Goal: Task Accomplishment & Management: Manage account settings

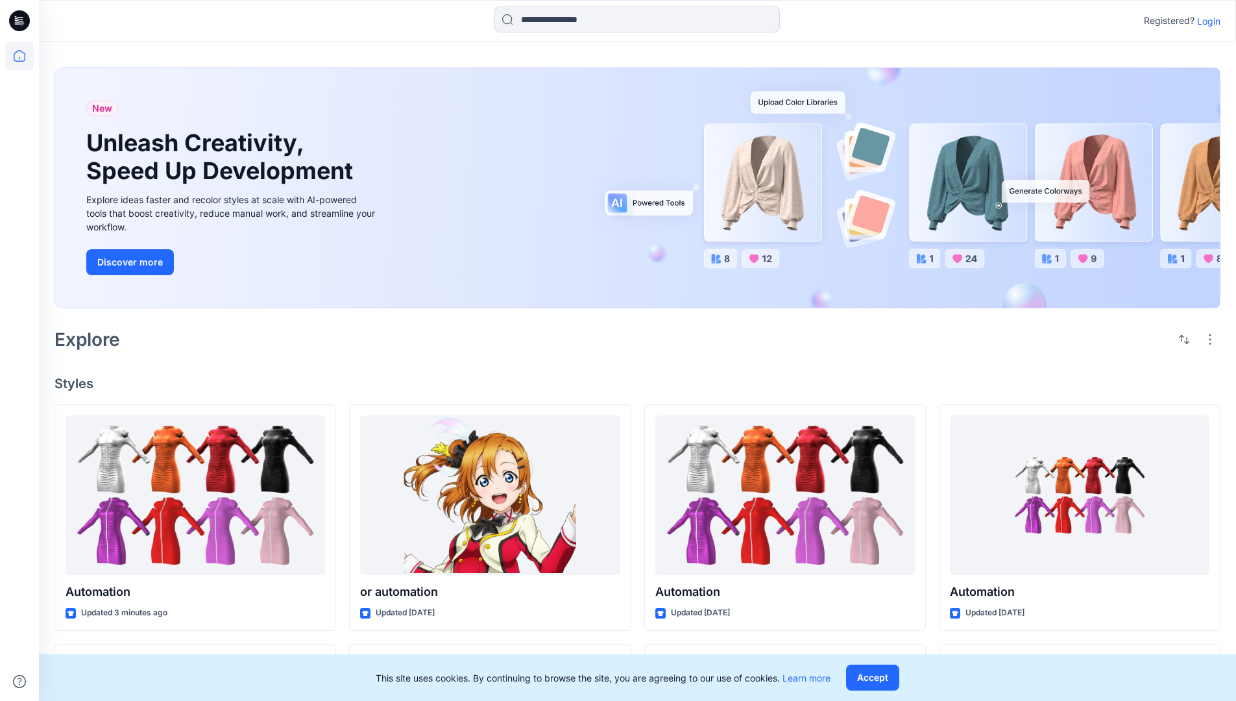
click at [1206, 21] on p "Login" at bounding box center [1208, 21] width 23 height 14
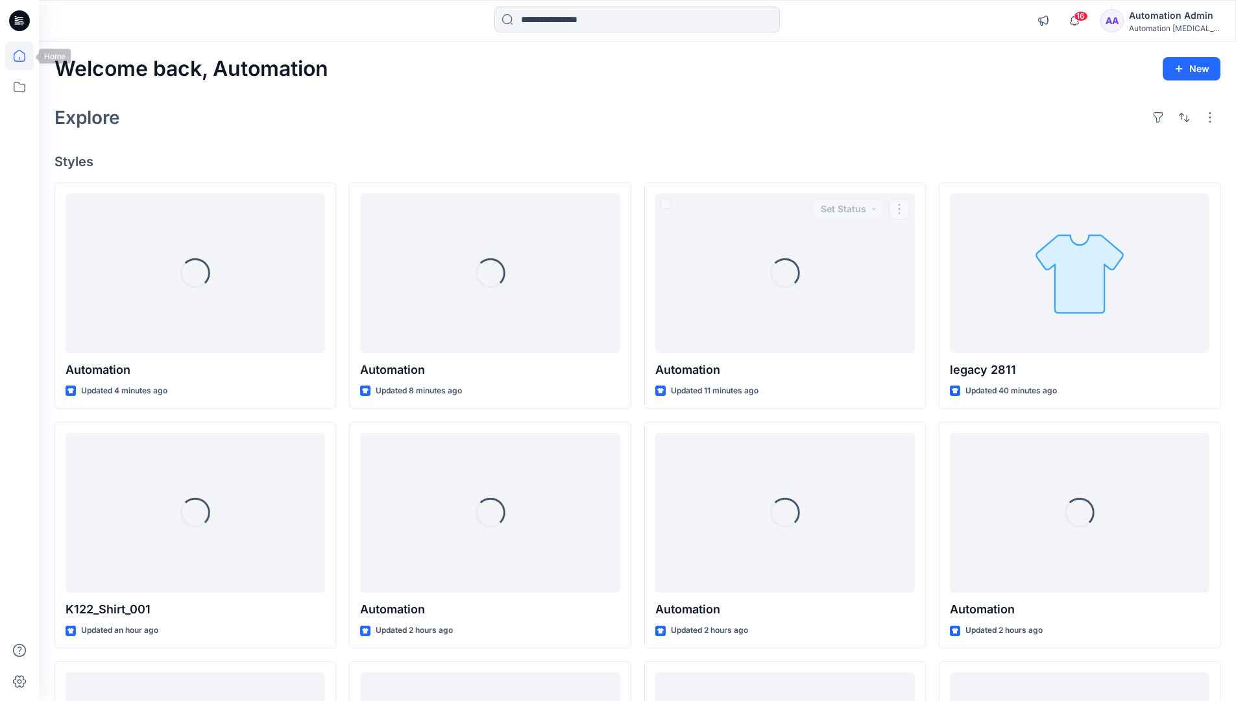
click at [25, 56] on icon at bounding box center [20, 56] width 12 height 12
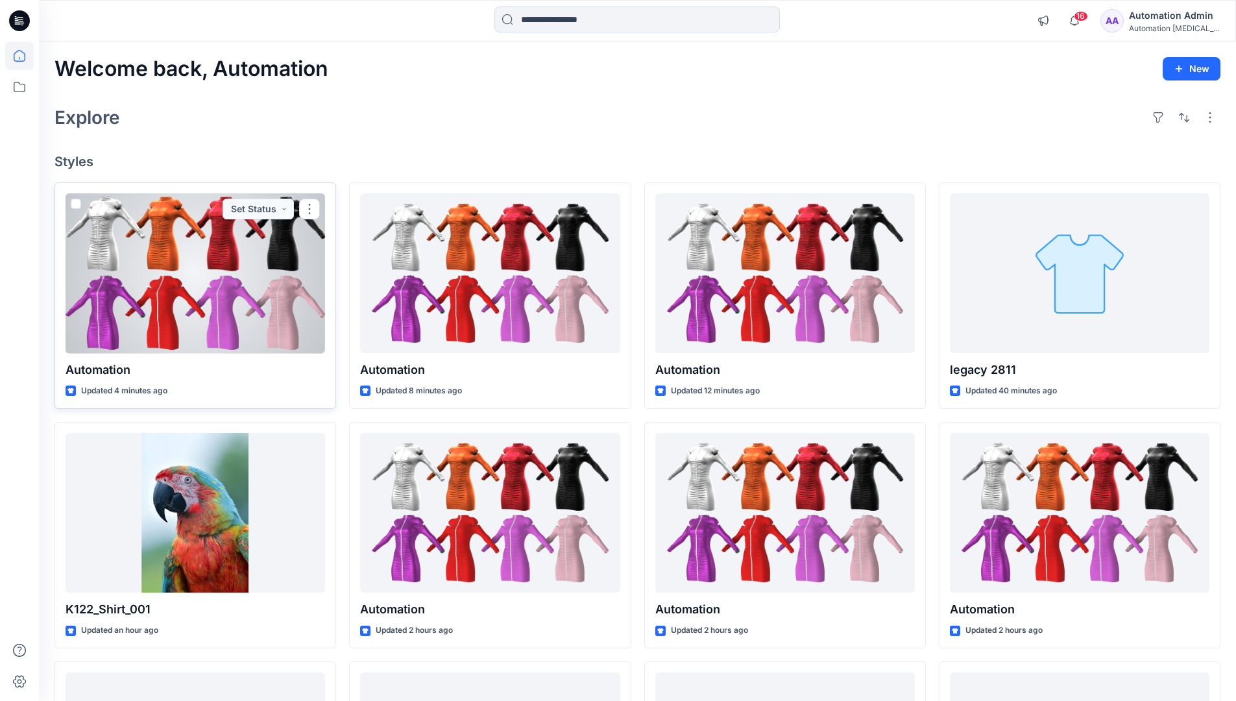
click at [73, 205] on span at bounding box center [76, 204] width 10 height 10
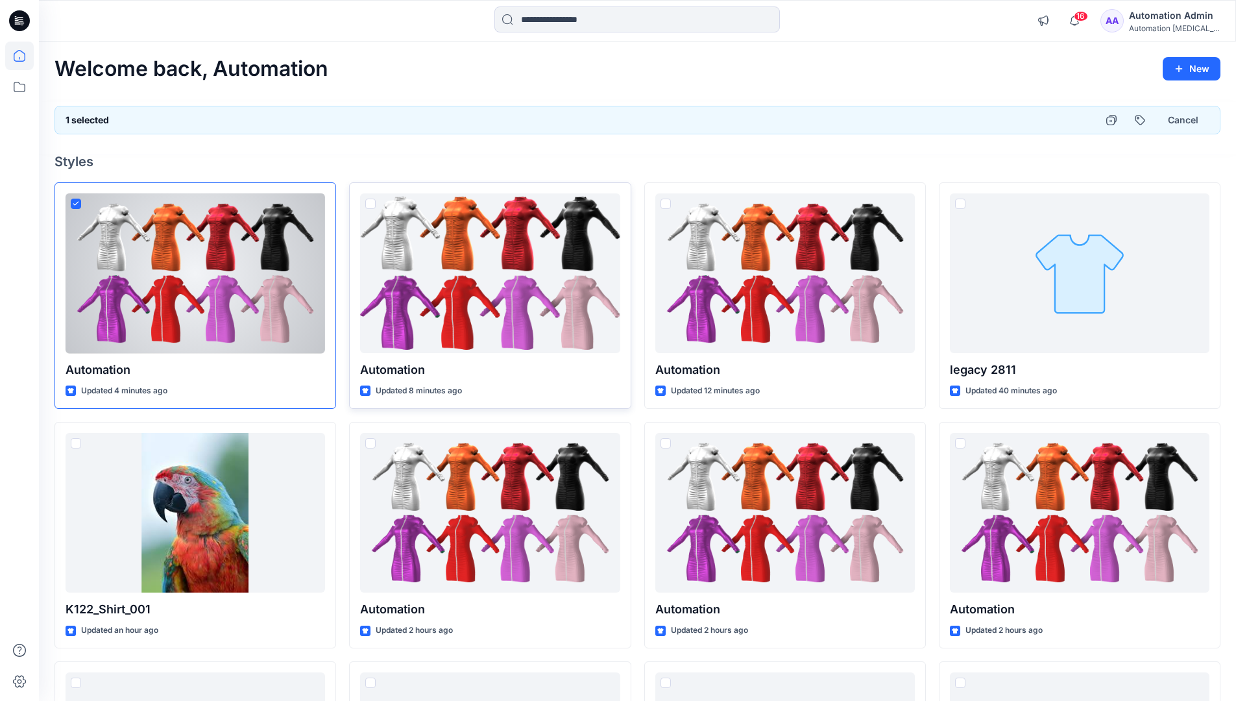
click at [370, 205] on span at bounding box center [370, 204] width 10 height 10
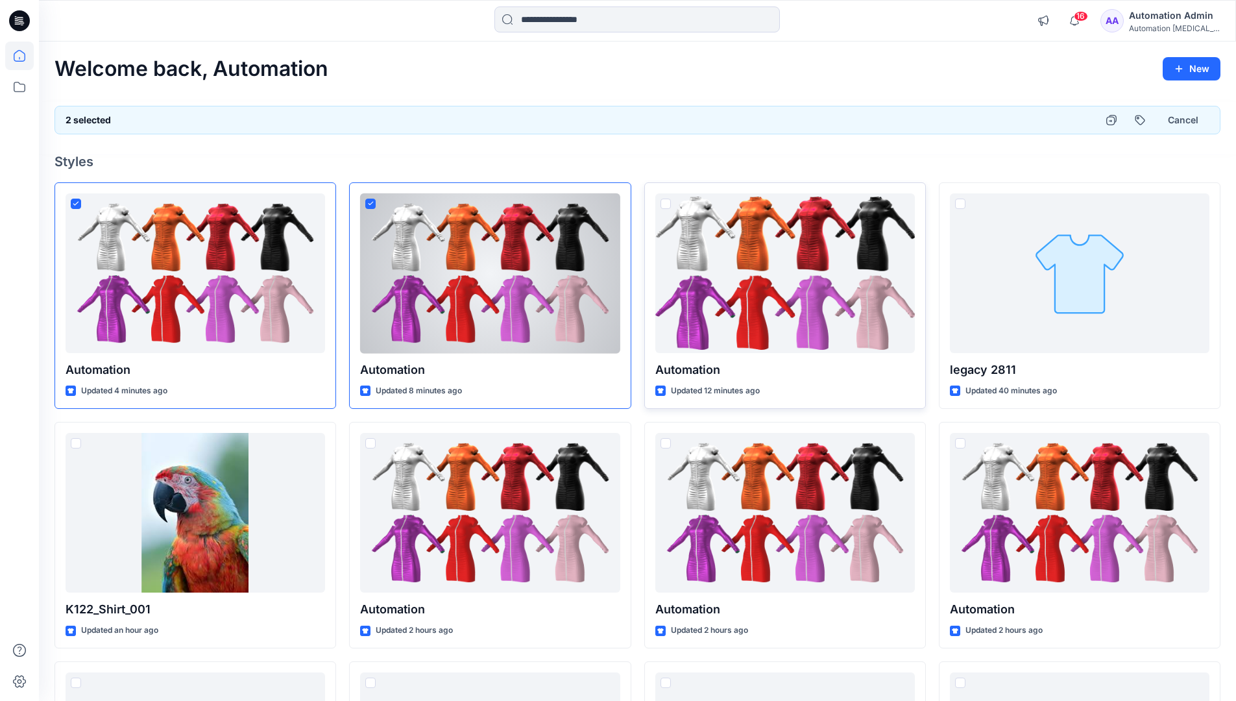
click at [668, 206] on span at bounding box center [665, 204] width 10 height 10
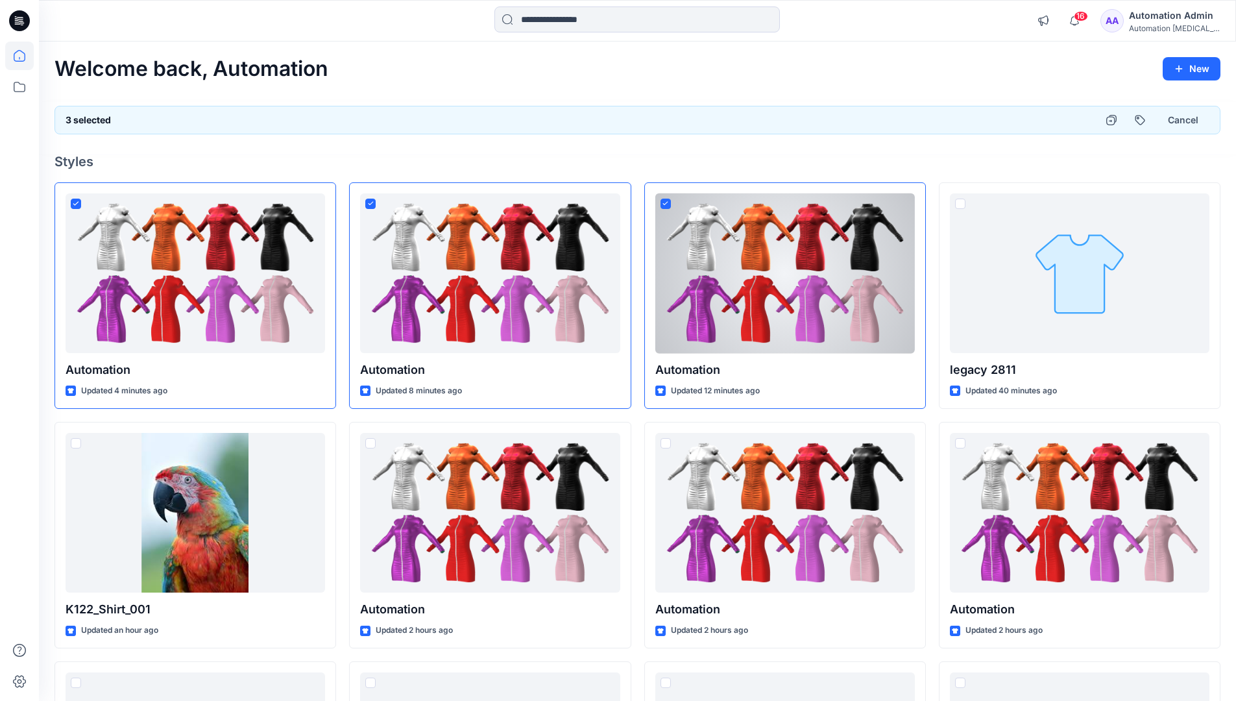
click at [1050, 115] on div "3 selected Cancel" at bounding box center [638, 120] width 1166 height 29
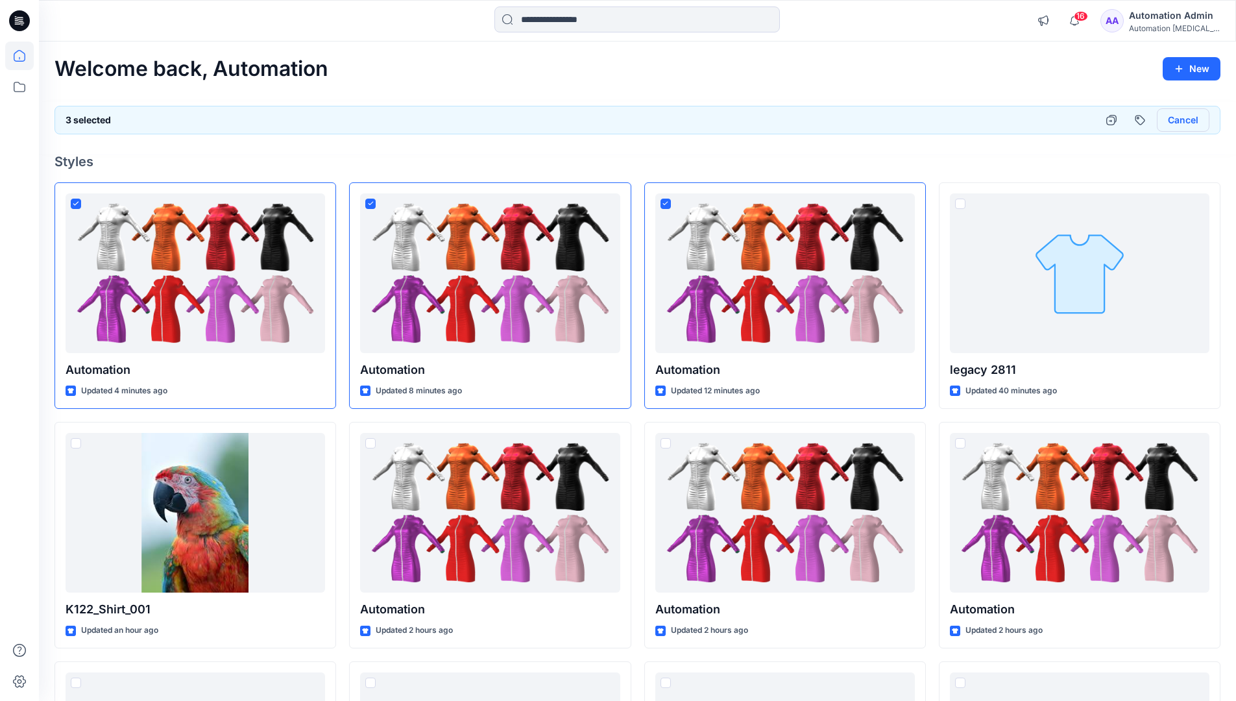
click at [1176, 123] on button "Cancel" at bounding box center [1183, 119] width 53 height 23
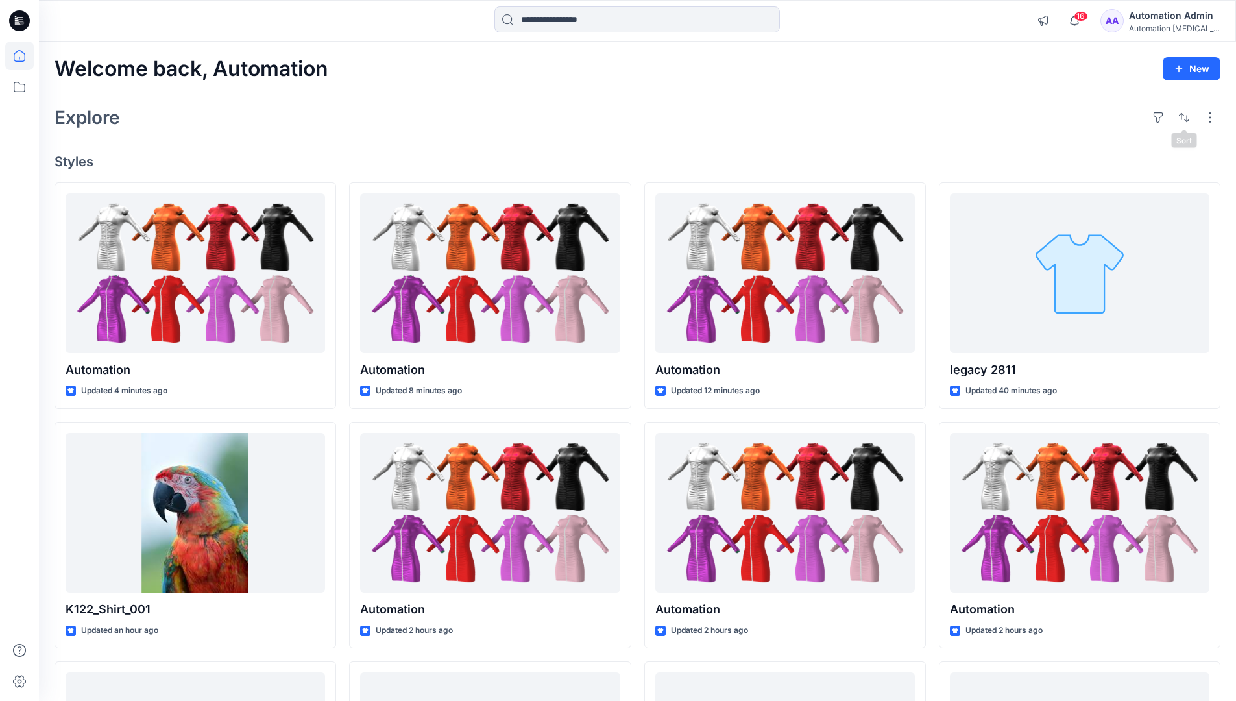
click at [1167, 18] on div "Automation Admin" at bounding box center [1174, 16] width 91 height 16
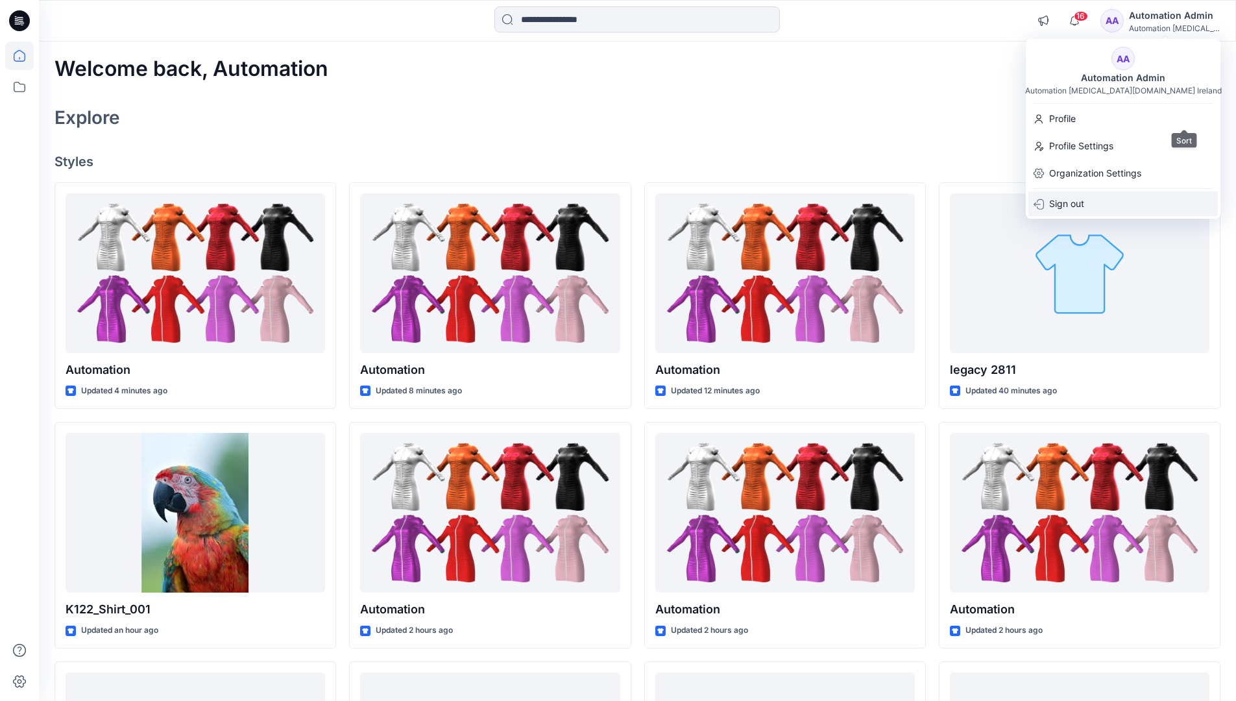
click at [1130, 200] on div "Sign out" at bounding box center [1122, 203] width 189 height 25
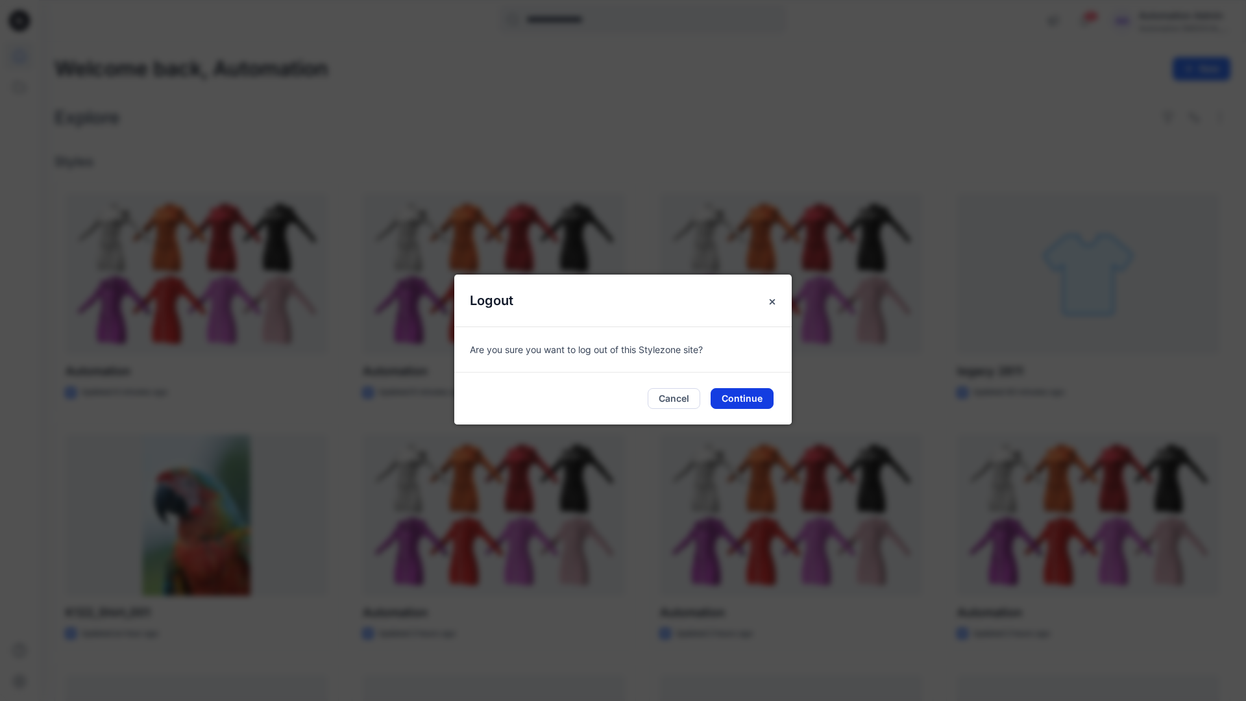
click at [749, 396] on button "Continue" at bounding box center [741, 398] width 63 height 21
